Goal: Find specific page/section: Find specific page/section

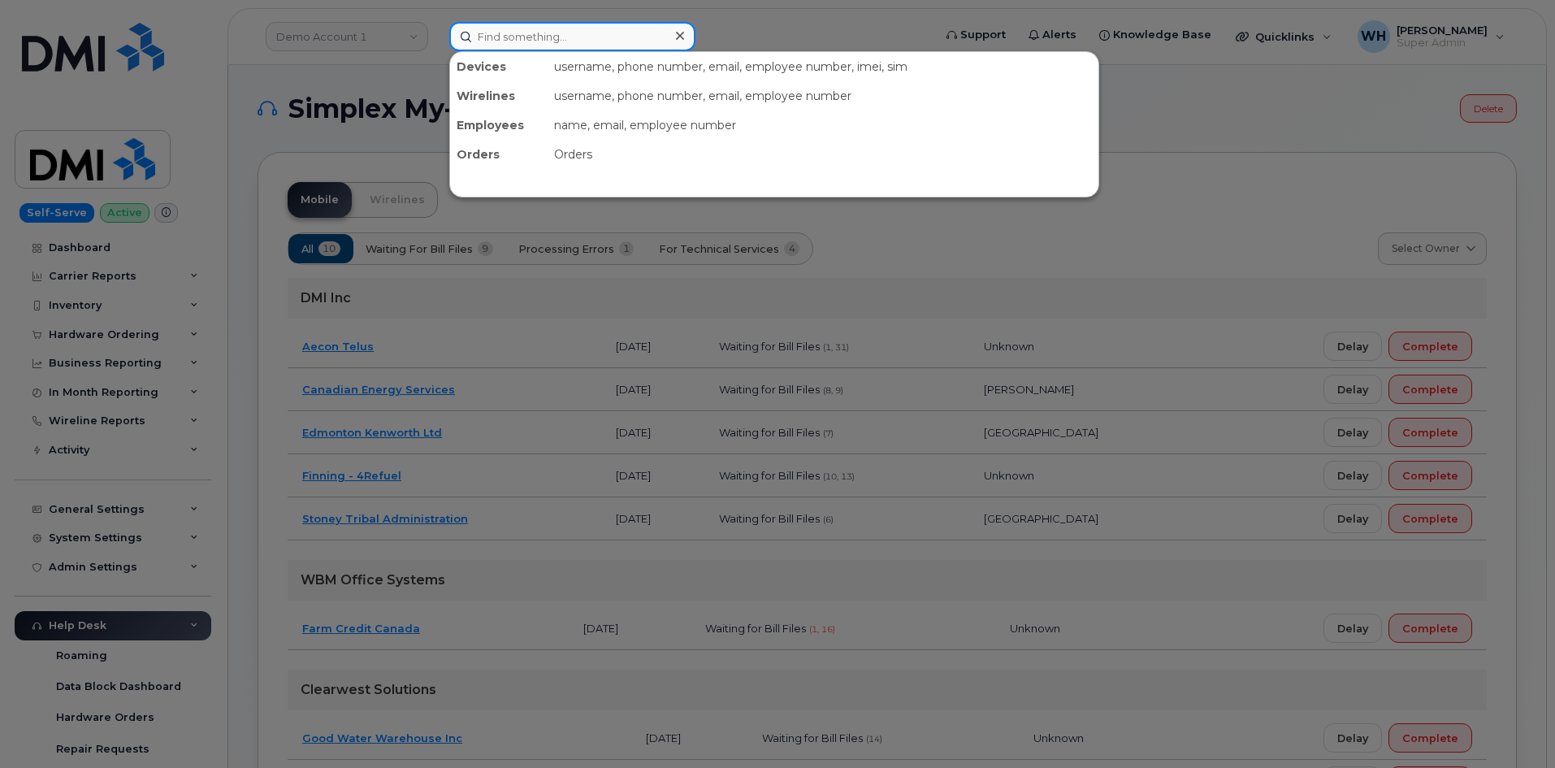
drag, startPoint x: 592, startPoint y: 42, endPoint x: 595, endPoint y: 33, distance: 9.5
click at [592, 41] on input at bounding box center [572, 36] width 246 height 29
paste input "[PHONE_NUMBER]"
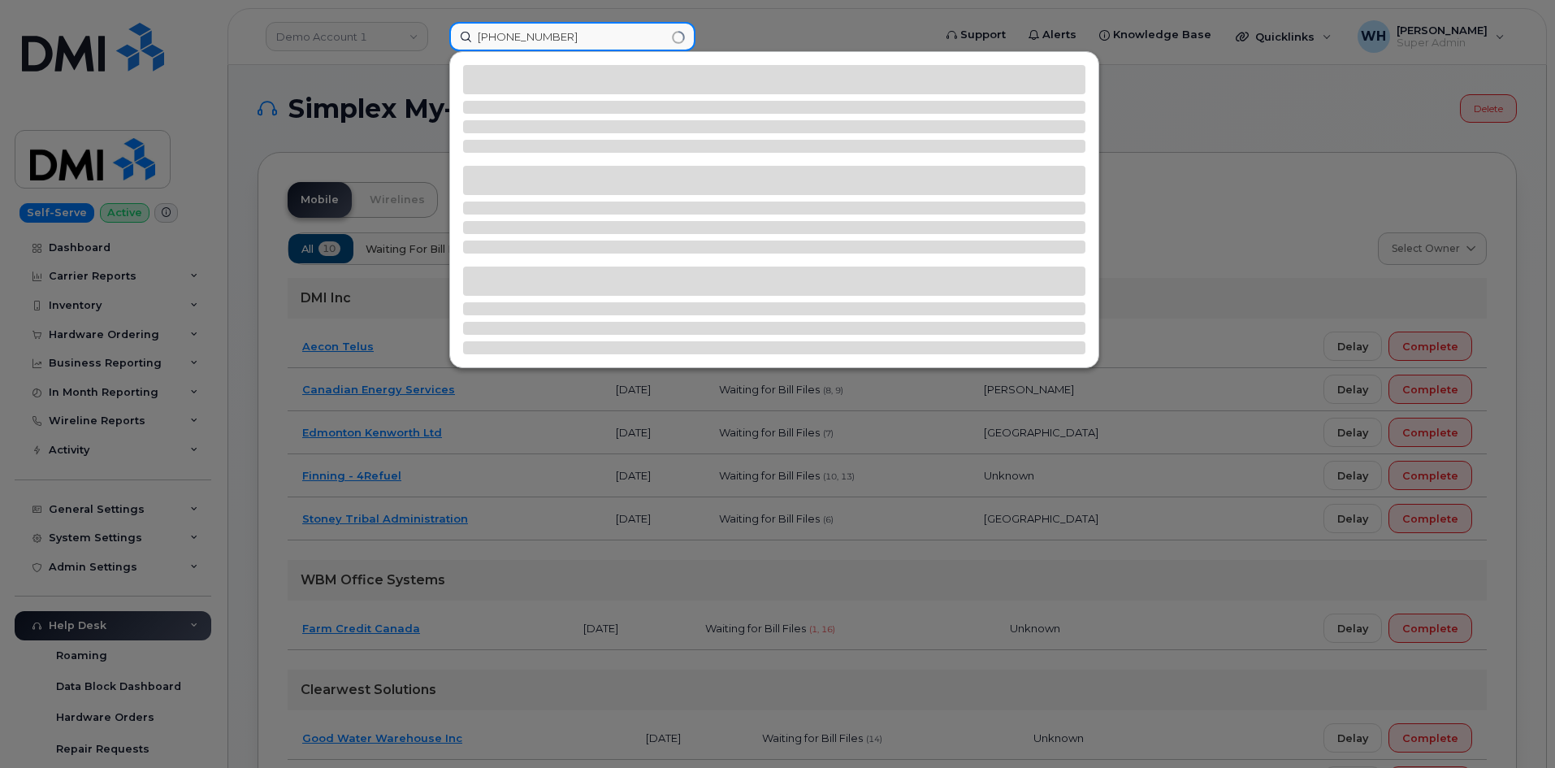
type input "[PHONE_NUMBER]"
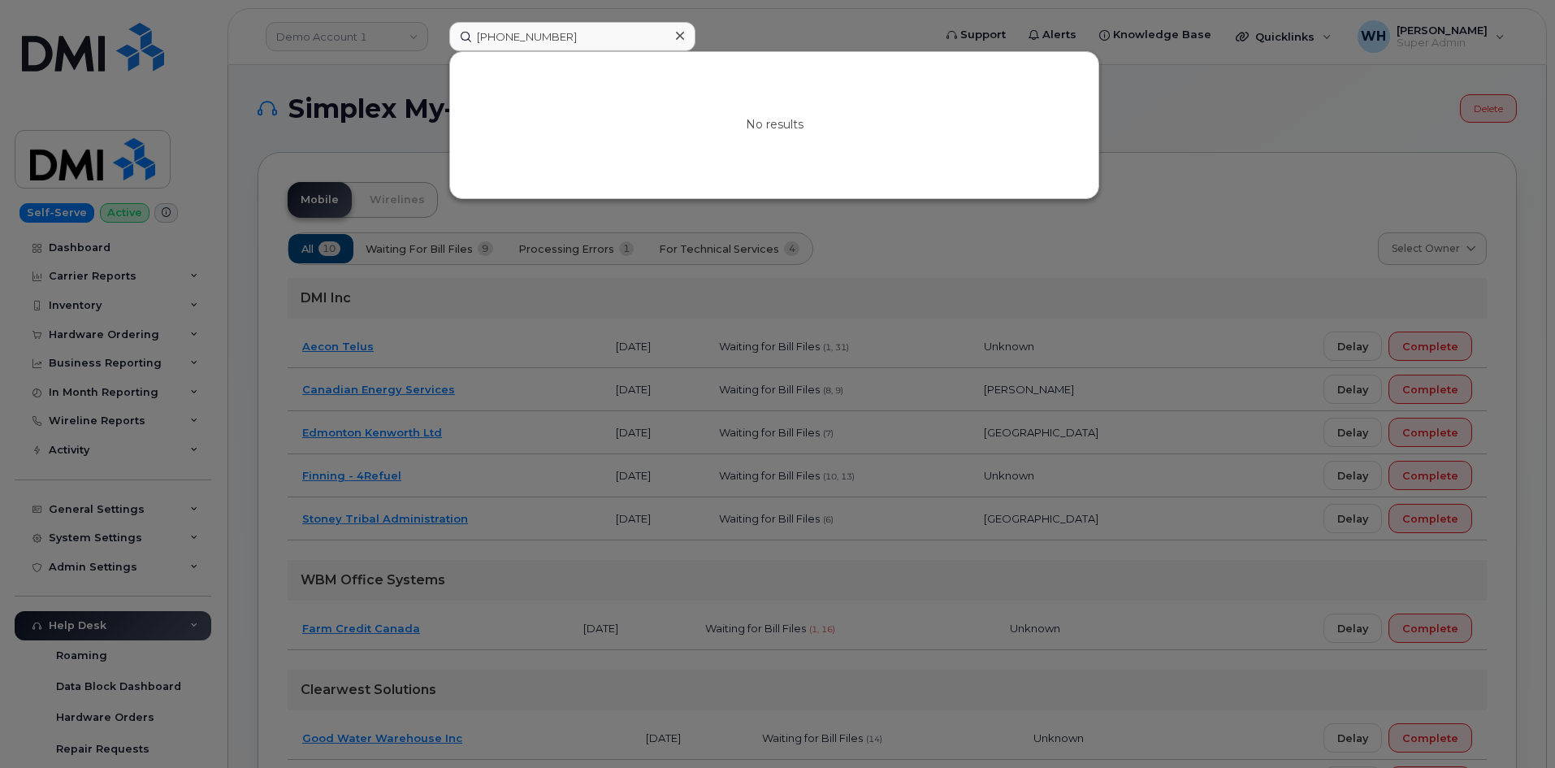
click at [683, 35] on icon at bounding box center [680, 35] width 8 height 13
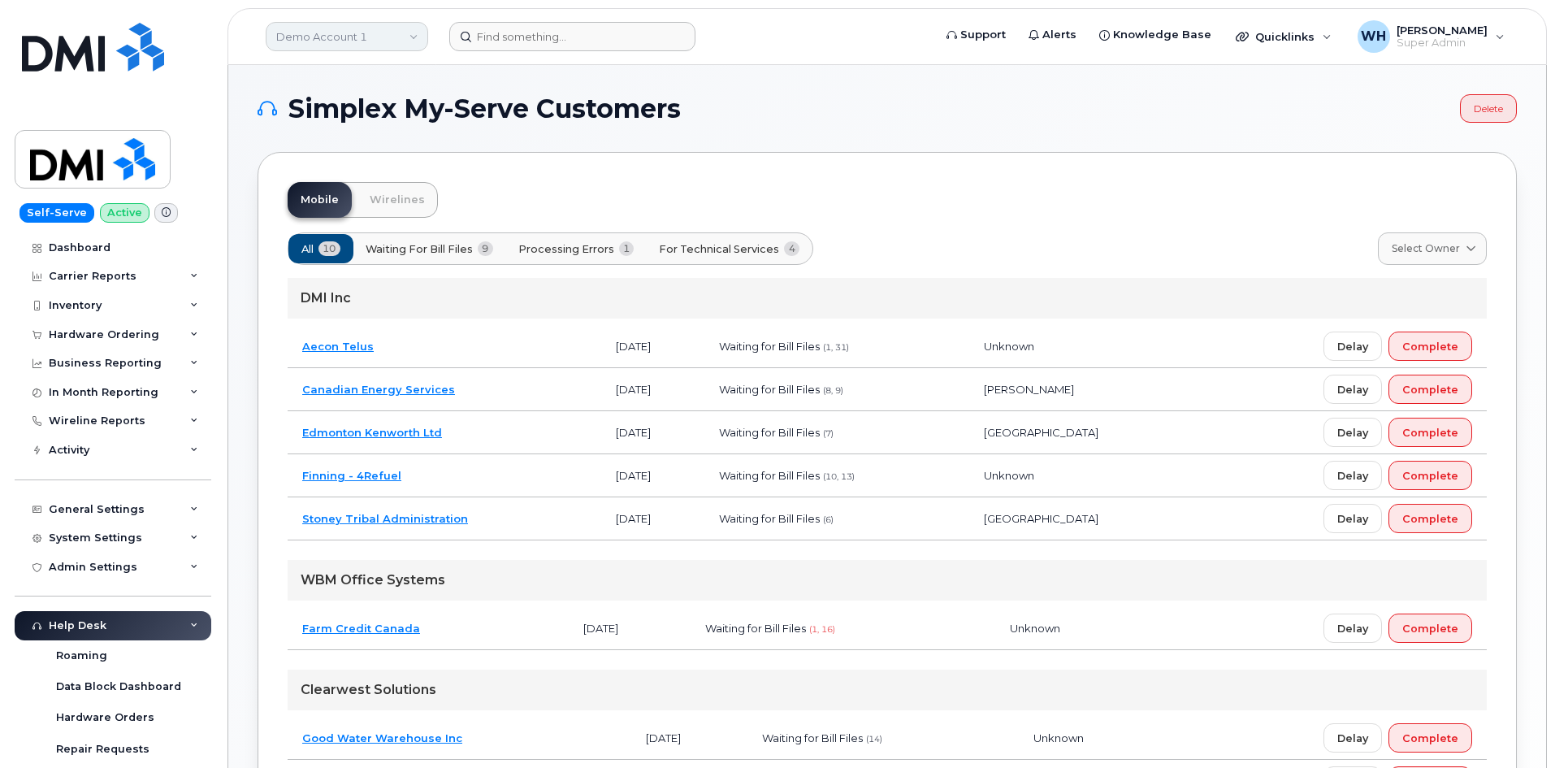
click at [371, 32] on link "Demo Account 1" at bounding box center [347, 36] width 162 height 29
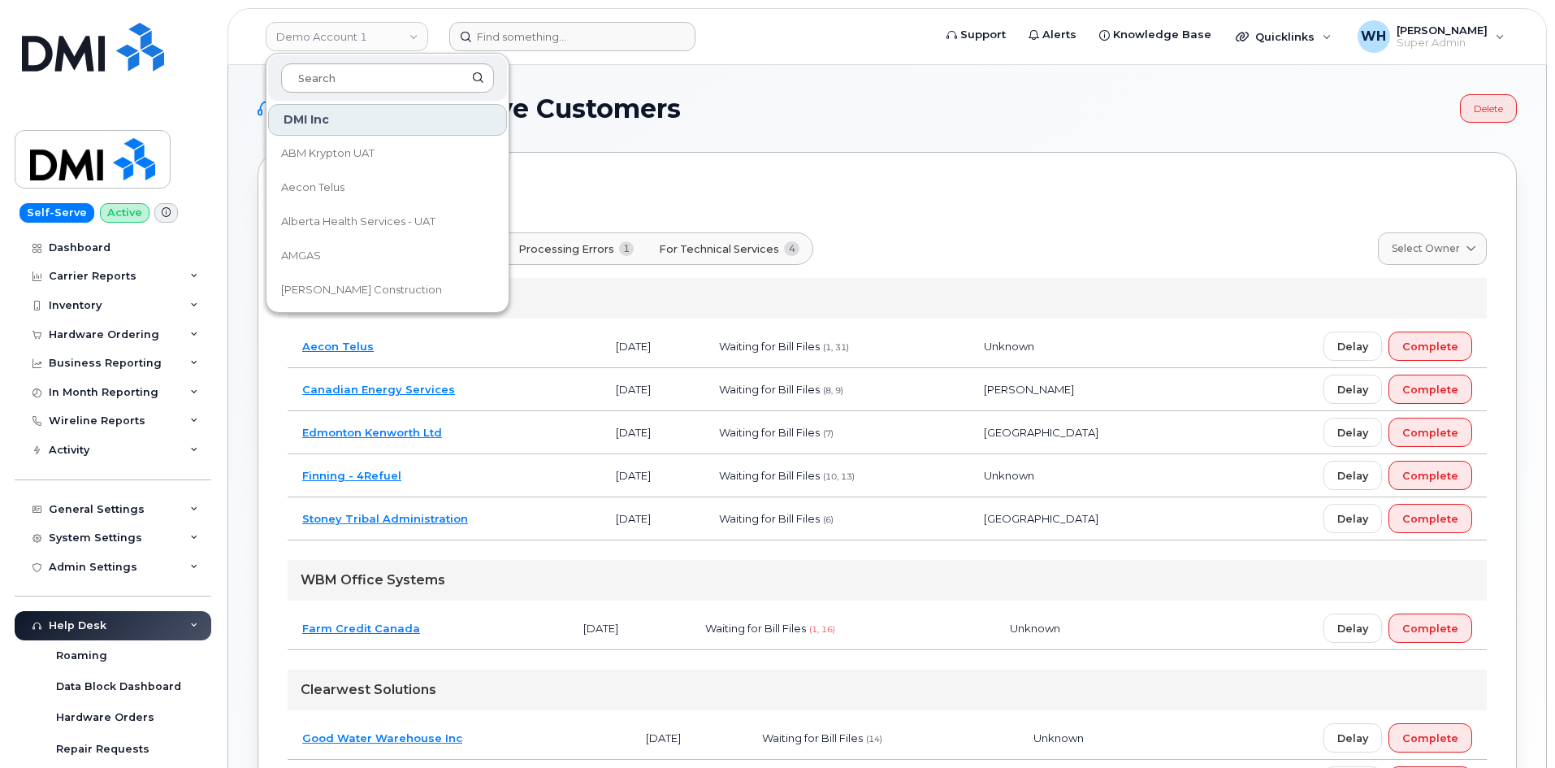
click at [360, 81] on input at bounding box center [387, 77] width 213 height 29
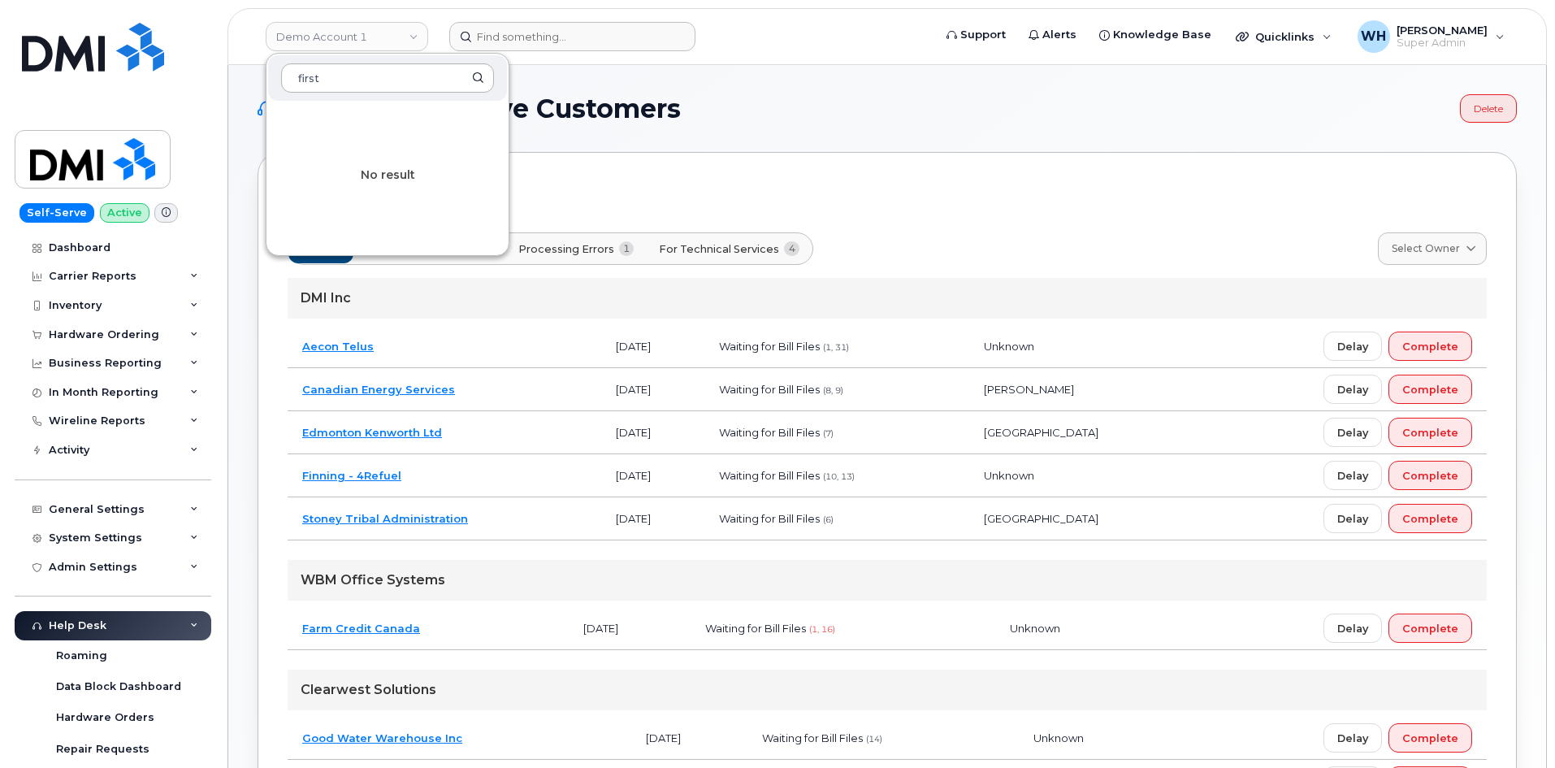
type input "first"
drag, startPoint x: 368, startPoint y: 72, endPoint x: 144, endPoint y: 74, distance: 224.2
click at [227, 65] on div "Demo Account 1 first No result Support Alerts Knowledge Base Quicklinks Suspend…" at bounding box center [886, 36] width 1319 height 57
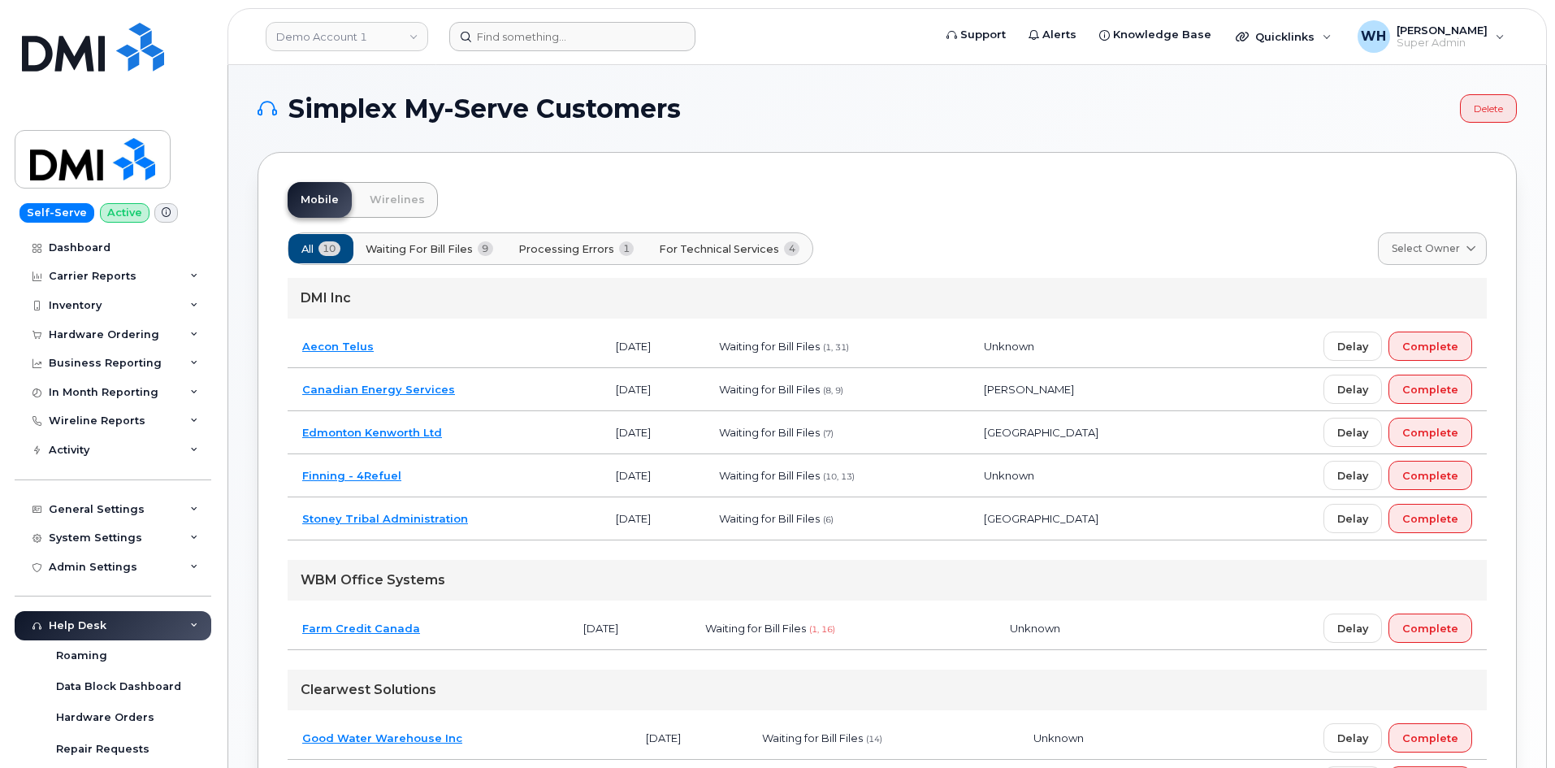
click at [989, 130] on div "Simplex My-Serve Customers Delete Mobile Wirelines All 10 Waiting for Bill File…" at bounding box center [887, 556] width 1259 height 925
